Goal: Task Accomplishment & Management: Use online tool/utility

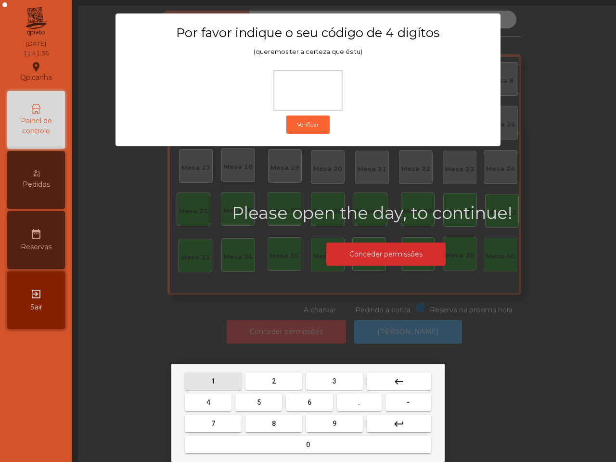
click at [206, 376] on button "1" at bounding box center [213, 380] width 57 height 17
drag, startPoint x: 342, startPoint y: 422, endPoint x: 291, endPoint y: 410, distance: 52.3
click at [340, 422] on button "9" at bounding box center [334, 423] width 57 height 17
click at [219, 400] on button "4" at bounding box center [208, 401] width 47 height 17
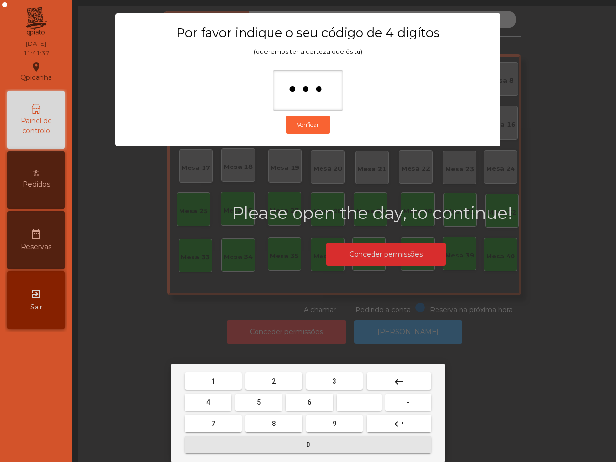
click at [276, 442] on button "0" at bounding box center [308, 444] width 246 height 17
type input "****"
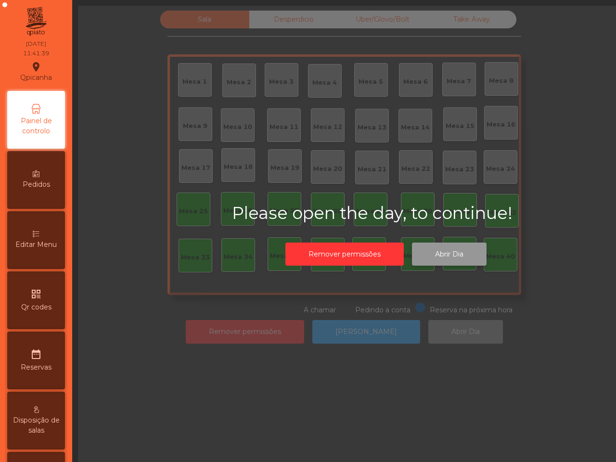
click at [431, 249] on button "Abrir Dia" at bounding box center [449, 254] width 75 height 24
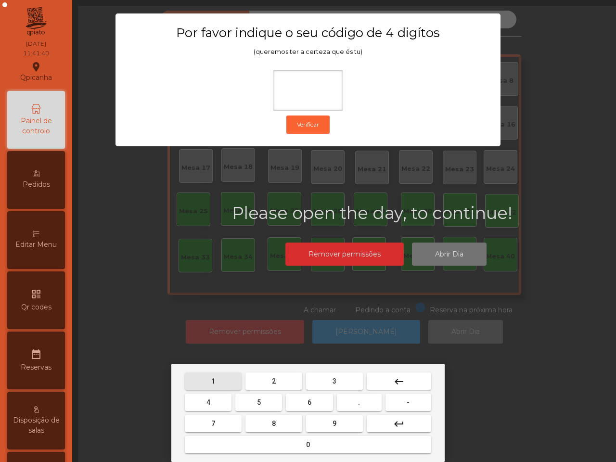
drag, startPoint x: 219, startPoint y: 378, endPoint x: 273, endPoint y: 395, distance: 56.0
click at [220, 378] on button "1" at bounding box center [213, 380] width 57 height 17
click at [323, 419] on button "9" at bounding box center [334, 423] width 57 height 17
drag, startPoint x: 207, startPoint y: 398, endPoint x: 212, endPoint y: 401, distance: 5.2
click at [211, 400] on button "4" at bounding box center [208, 401] width 47 height 17
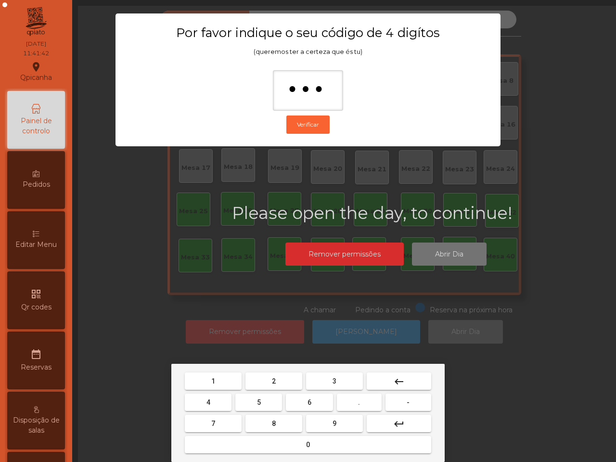
drag, startPoint x: 273, startPoint y: 450, endPoint x: 272, endPoint y: 445, distance: 4.8
click at [273, 451] on button "0" at bounding box center [308, 444] width 246 height 17
type input "****"
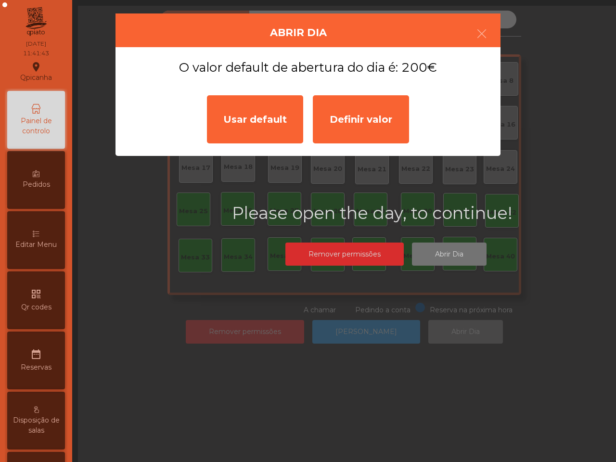
click at [243, 131] on div "Usar default" at bounding box center [255, 119] width 96 height 48
